Goal: Task Accomplishment & Management: Use online tool/utility

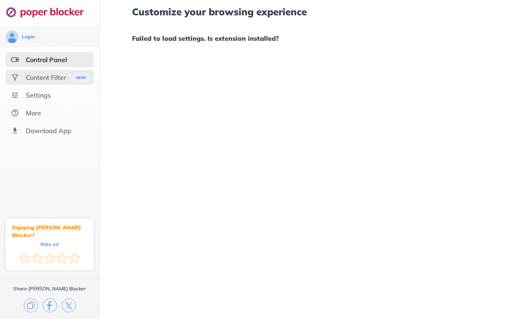
click at [47, 75] on div "Content Filter" at bounding box center [46, 77] width 40 height 8
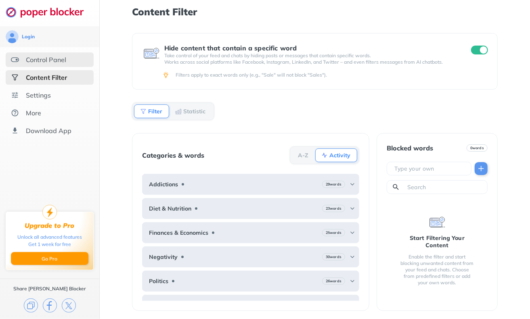
click at [48, 59] on div "Control Panel" at bounding box center [46, 60] width 40 height 8
